Goal: Check status: Check status

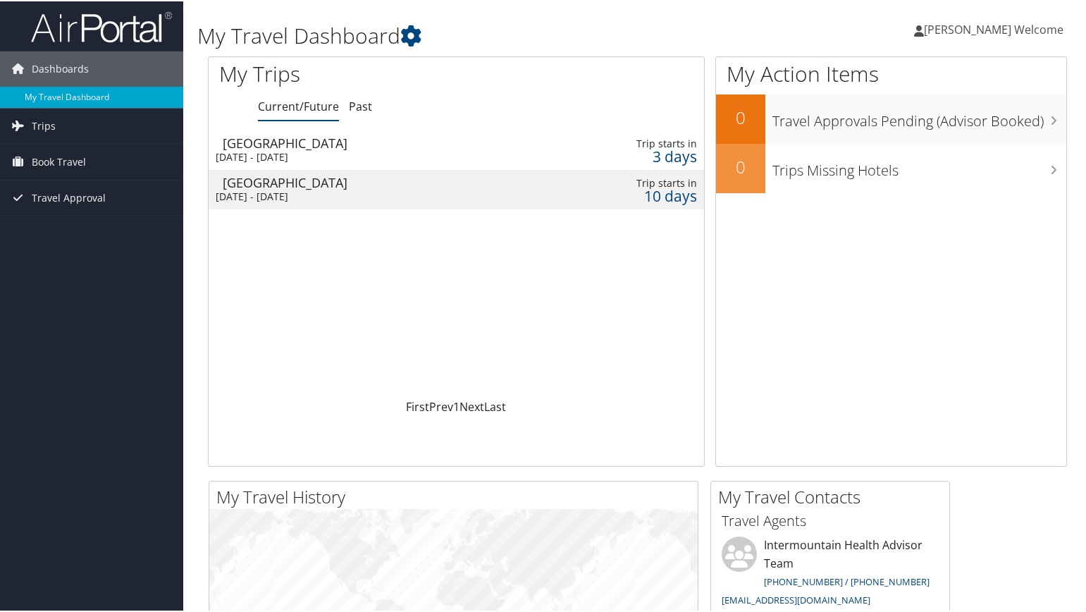
click at [239, 145] on div "[GEOGRAPHIC_DATA]" at bounding box center [381, 141] width 316 height 13
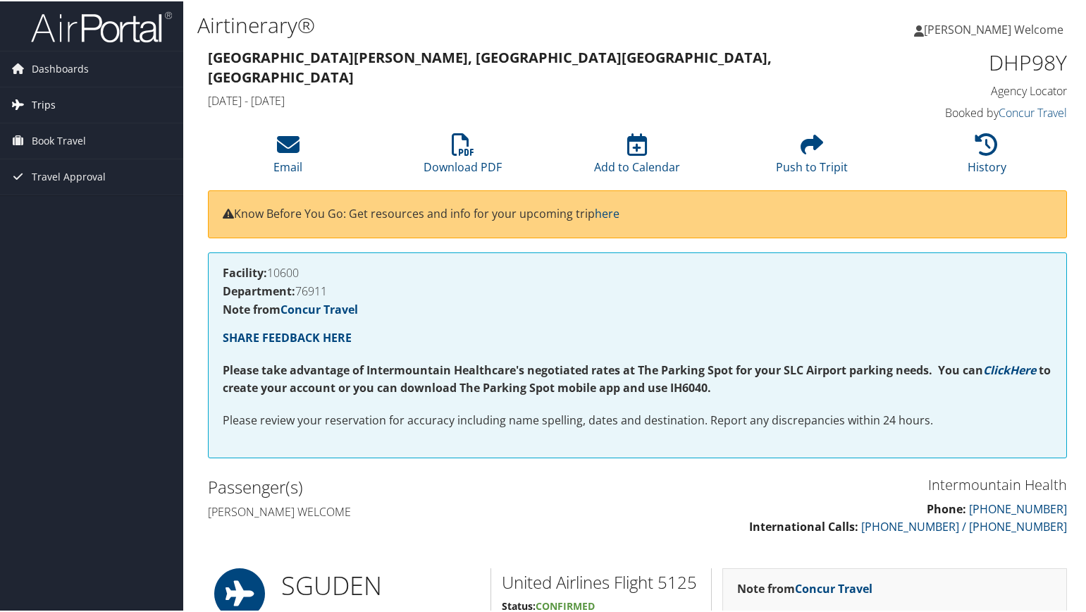
click at [44, 101] on span "Trips" at bounding box center [44, 103] width 24 height 35
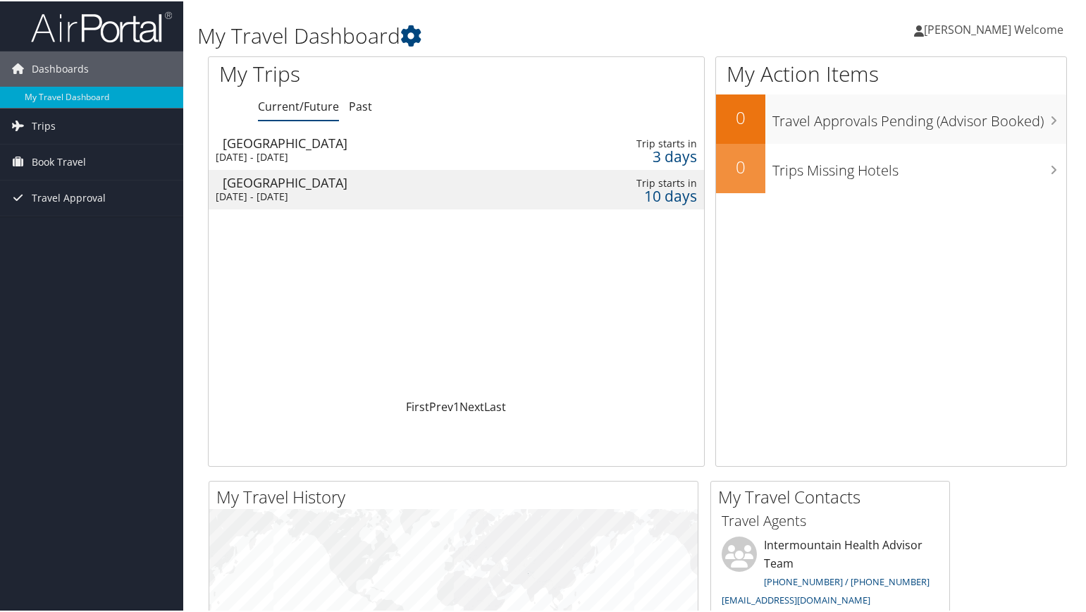
click at [349, 191] on div "[DATE] - [DATE]" at bounding box center [374, 195] width 316 height 13
click at [266, 150] on div "Mon 13 Oct 2025 - Fri 17 Oct 2025" at bounding box center [374, 155] width 316 height 13
click at [264, 187] on div "Denver" at bounding box center [381, 181] width 316 height 13
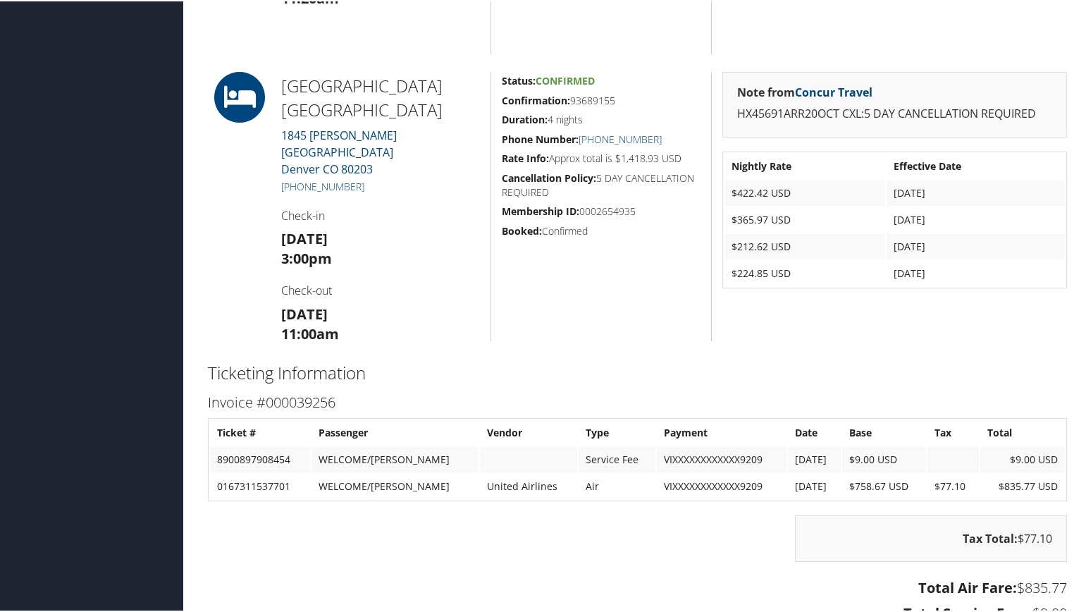
scroll to position [822, 0]
